Goal: Task Accomplishment & Management: Complete application form

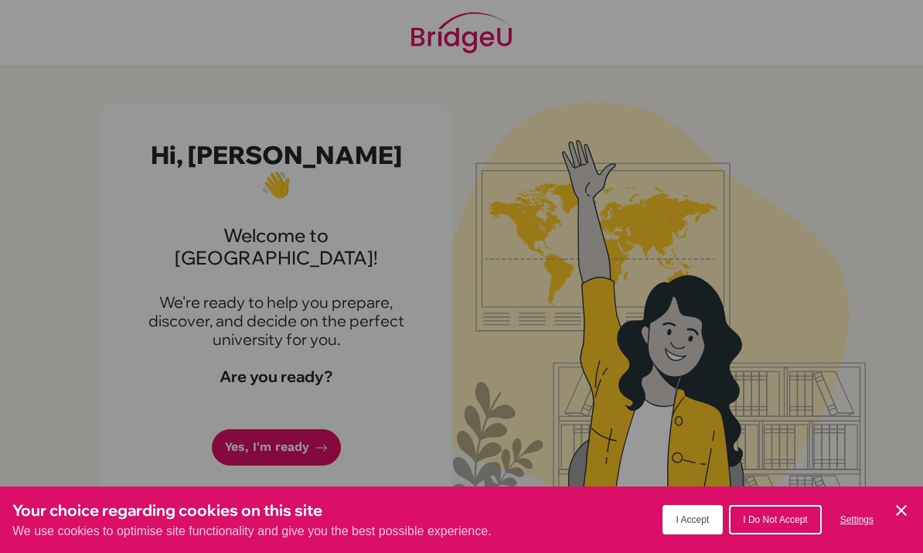
click at [432, 175] on div "Cookie Preferences" at bounding box center [461, 276] width 923 height 553
click at [305, 393] on div "Cookie Preferences" at bounding box center [461, 276] width 923 height 553
click at [766, 520] on span "I Do Not Accept" at bounding box center [775, 519] width 64 height 11
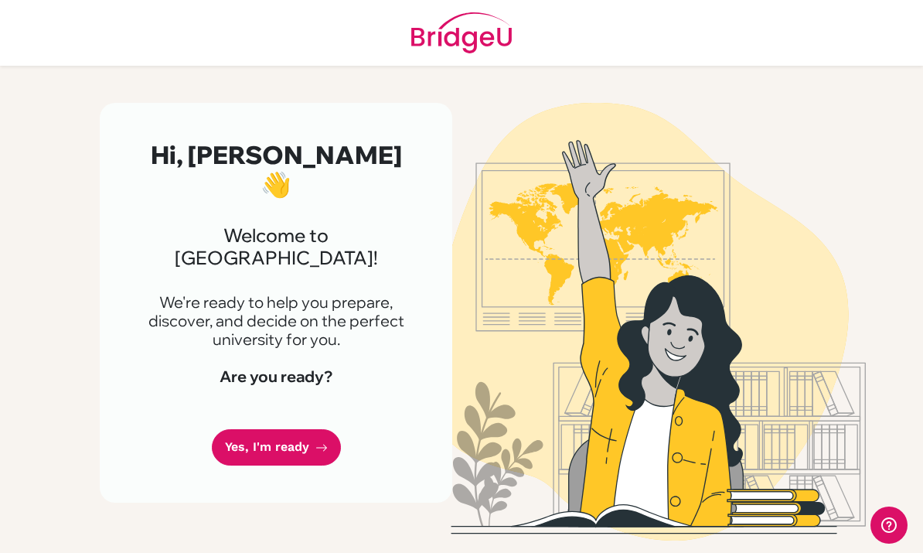
click at [250, 429] on link "Yes, I'm ready" at bounding box center [276, 447] width 129 height 36
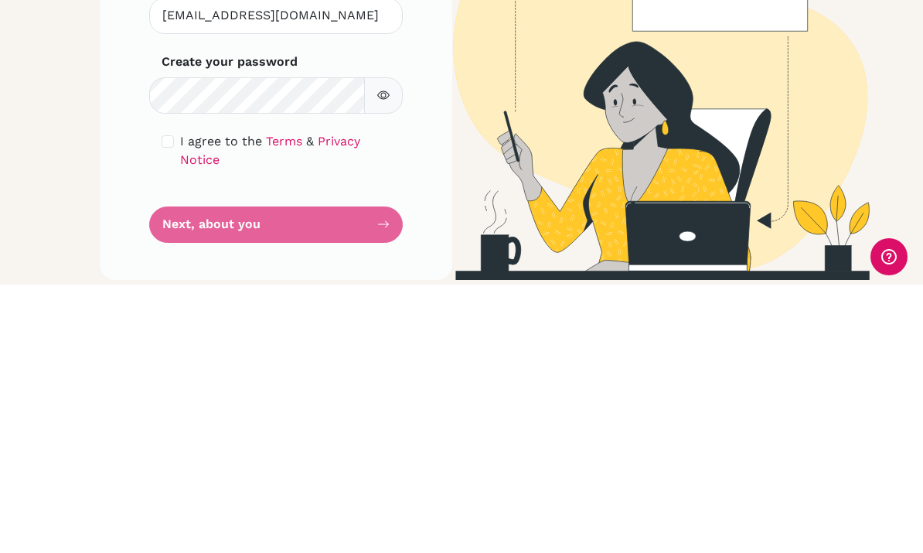
click at [169, 403] on input "checkbox" at bounding box center [168, 409] width 12 height 12
checkbox input "true"
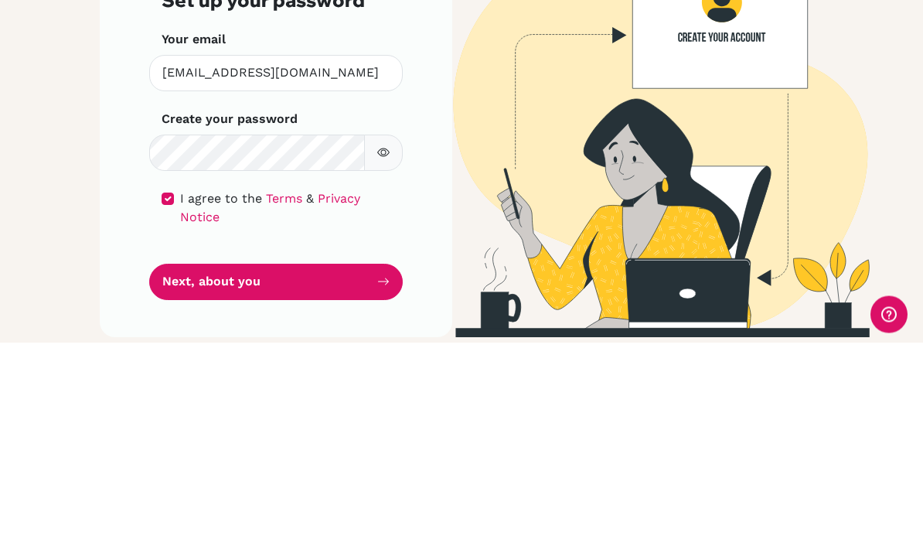
click at [374, 345] on button "button" at bounding box center [383, 363] width 39 height 36
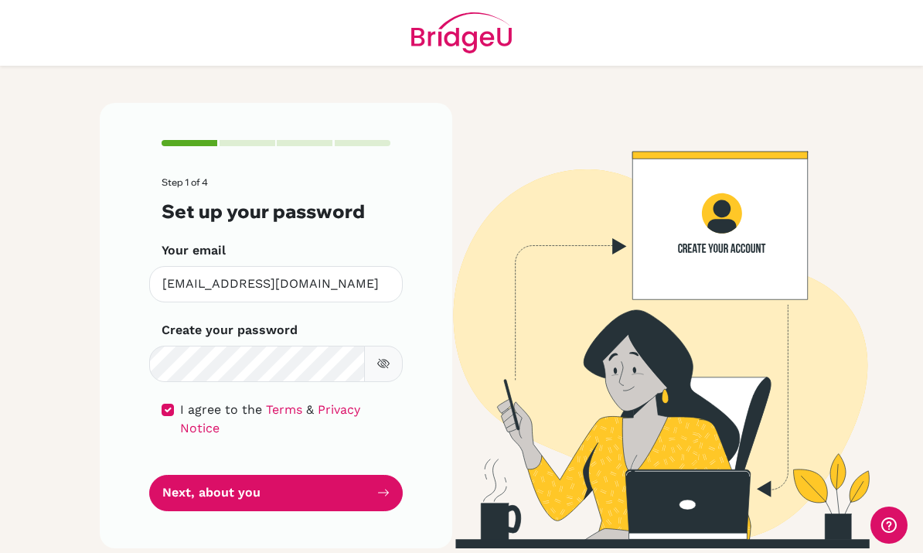
click at [386, 357] on icon "button" at bounding box center [383, 363] width 12 height 12
click at [197, 475] on button "Next, about you" at bounding box center [276, 493] width 254 height 36
